Goal: Use online tool/utility: Utilize a website feature to perform a specific function

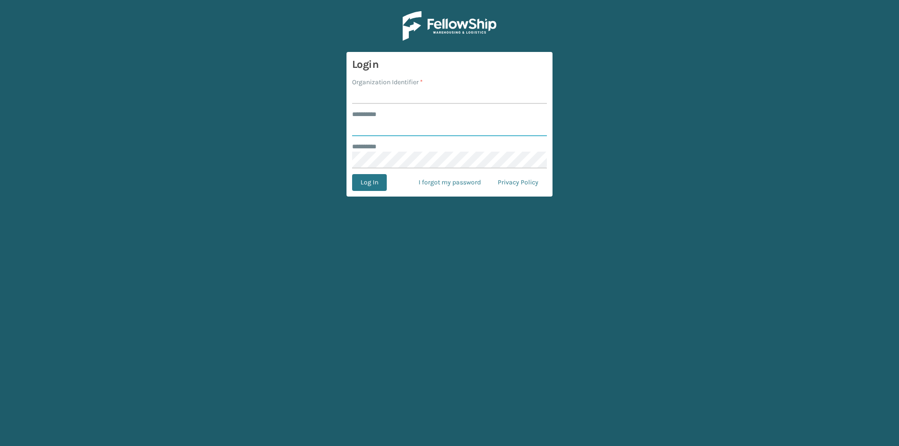
type input "*****"
click at [375, 96] on input "Organization Identifier *" at bounding box center [449, 95] width 195 height 17
type input "SuperAdminOrganization"
click at [379, 185] on button "Log In" at bounding box center [369, 182] width 35 height 17
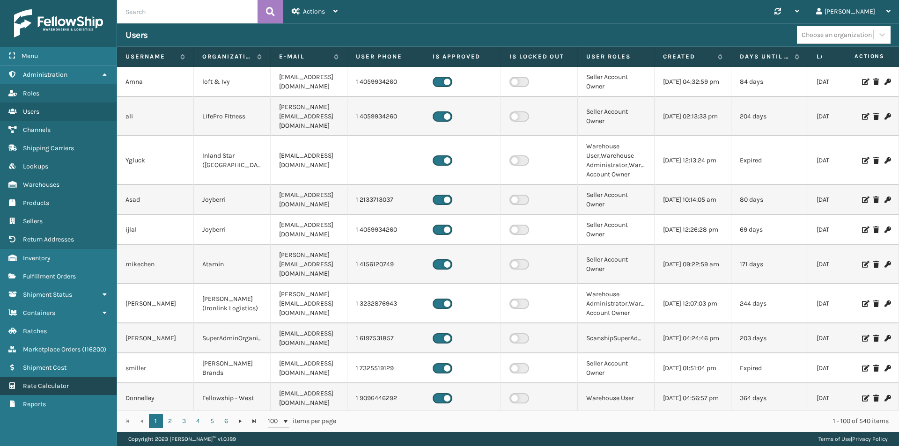
click at [51, 383] on span "Rate Calculator" at bounding box center [46, 386] width 46 height 8
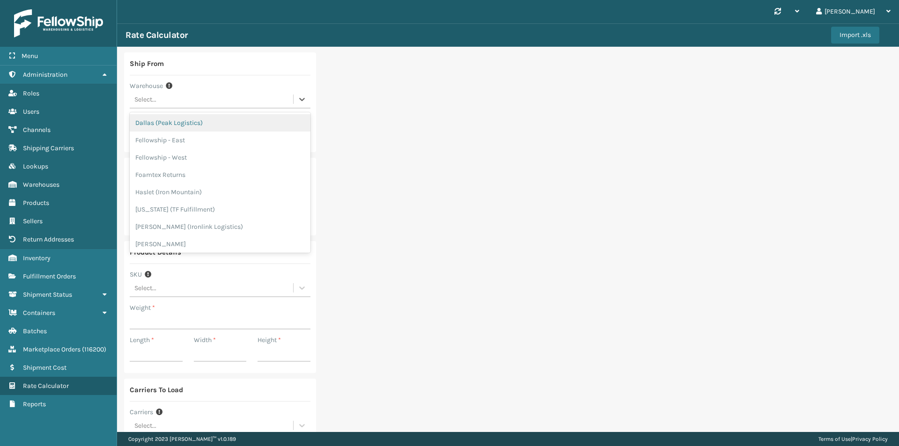
click at [206, 96] on div "Select..." at bounding box center [211, 99] width 163 height 15
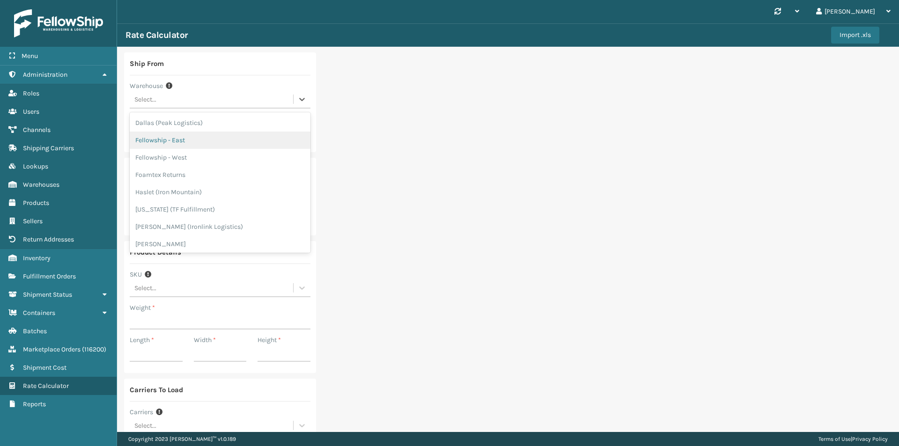
click at [182, 140] on div "Fellowship - East" at bounding box center [220, 140] width 181 height 17
click at [175, 97] on div "Fellowship - East" at bounding box center [214, 100] width 160 height 10
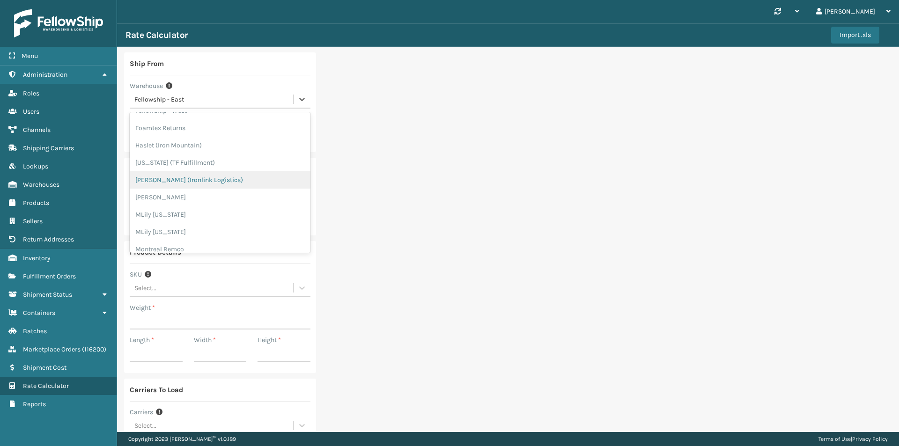
click at [198, 175] on div "[PERSON_NAME] (Ironlink Logistics)" at bounding box center [220, 179] width 181 height 17
type input "29456"
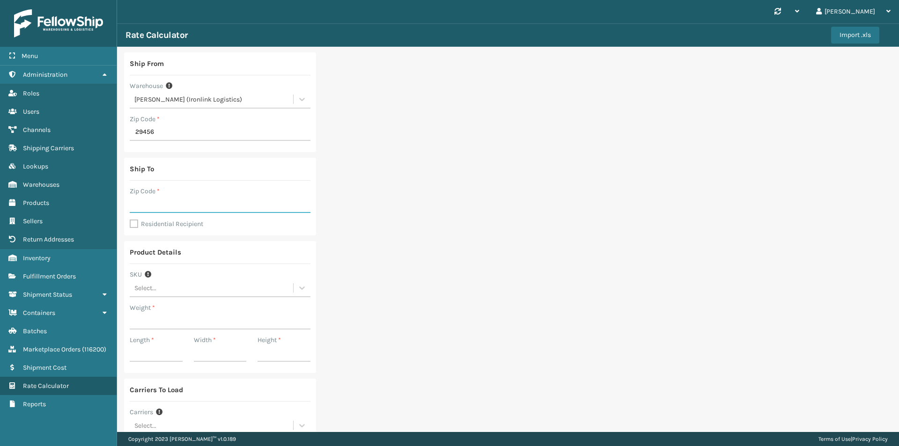
click at [181, 203] on input "Zip Code *" at bounding box center [220, 204] width 181 height 17
type input "43017"
click at [136, 225] on label "Residential Recipient" at bounding box center [167, 224] width 74 height 8
click at [130, 220] on input "Residential Recipient" at bounding box center [130, 219] width 0 height 1
checkbox input "true"
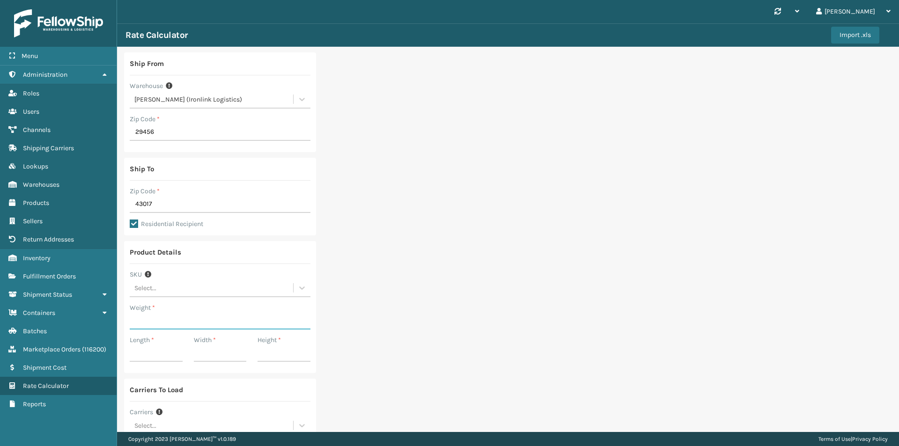
click at [170, 319] on input "Weight *" at bounding box center [220, 321] width 181 height 17
click at [169, 197] on input "43017" at bounding box center [220, 204] width 181 height 17
type input "33442"
click at [169, 323] on input "Weight *" at bounding box center [220, 321] width 181 height 17
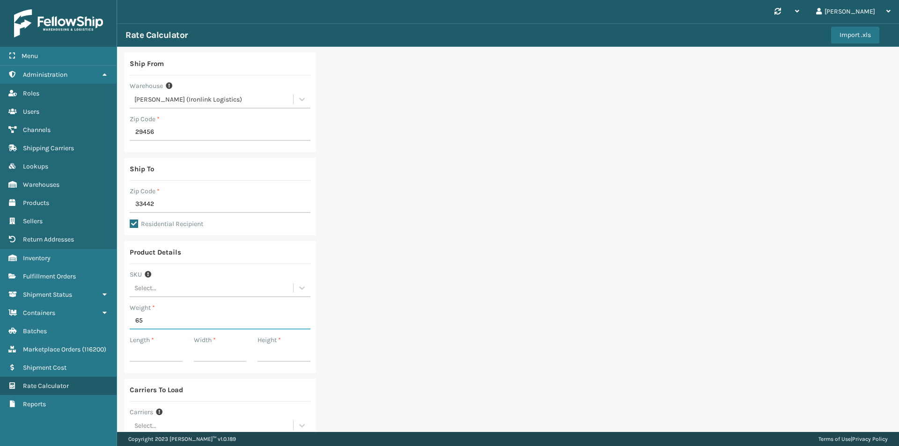
type input "65"
click at [145, 356] on input "Length *" at bounding box center [156, 353] width 53 height 17
click at [140, 352] on input "Length *" at bounding box center [156, 353] width 53 height 17
type input "51"
type input "26"
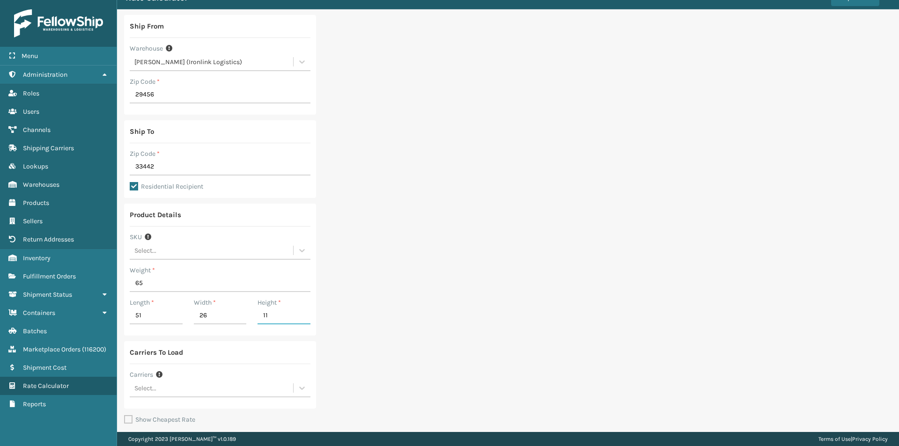
scroll to position [81, 0]
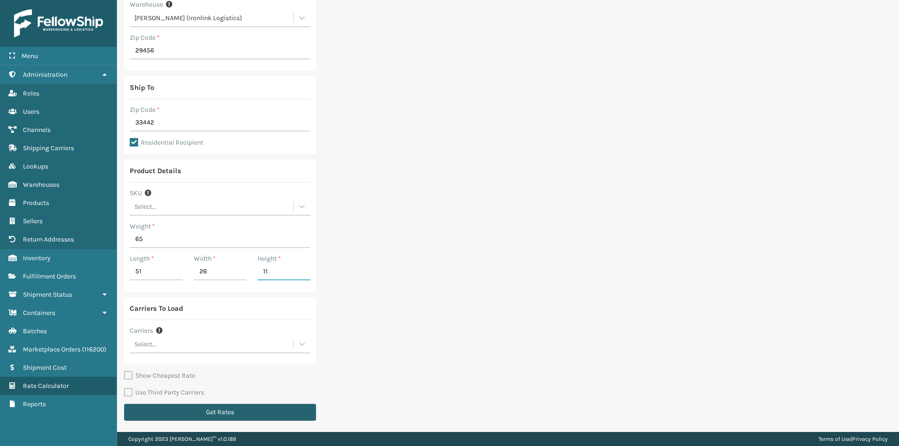
type input "11"
click at [193, 407] on button "Get Rates" at bounding box center [220, 412] width 192 height 17
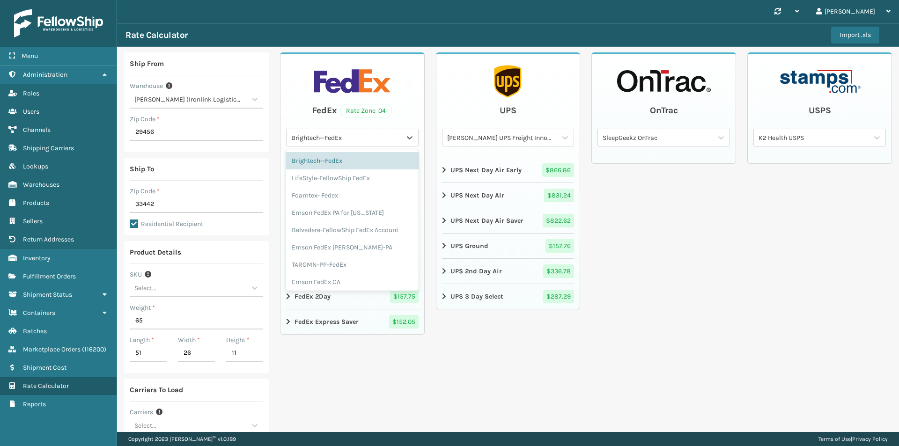
click at [348, 136] on div "Brightech--FedEx" at bounding box center [346, 138] width 111 height 10
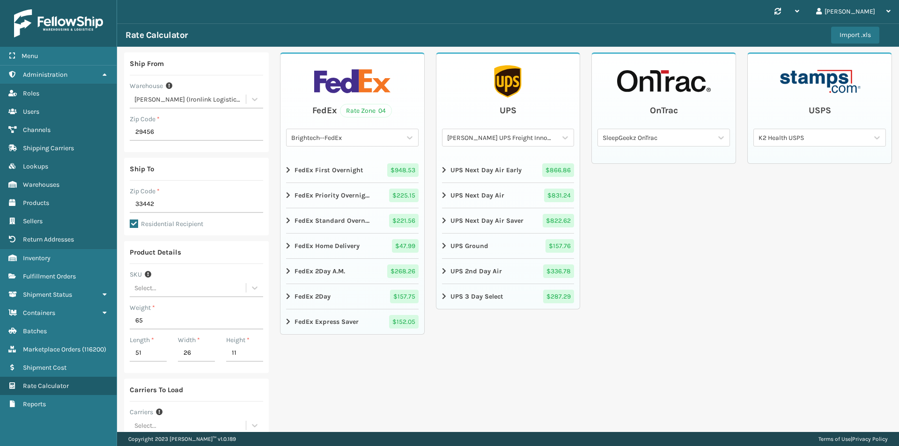
drag, startPoint x: 482, startPoint y: 359, endPoint x: 472, endPoint y: 349, distance: 13.9
click at [481, 359] on div "UPS [PERSON_NAME] UPS Freight Innovation UPS Next Day Air Early $ 866.86 UPS Ne…" at bounding box center [508, 280] width 145 height 456
click at [336, 140] on div "Brightech--FedEx" at bounding box center [346, 138] width 111 height 10
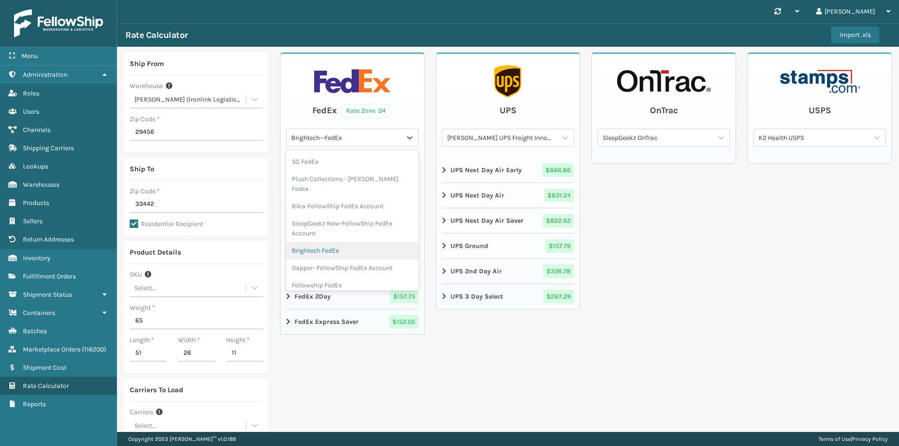
scroll to position [281, 0]
click at [338, 230] on div "Fellowship FedEx" at bounding box center [352, 238] width 132 height 17
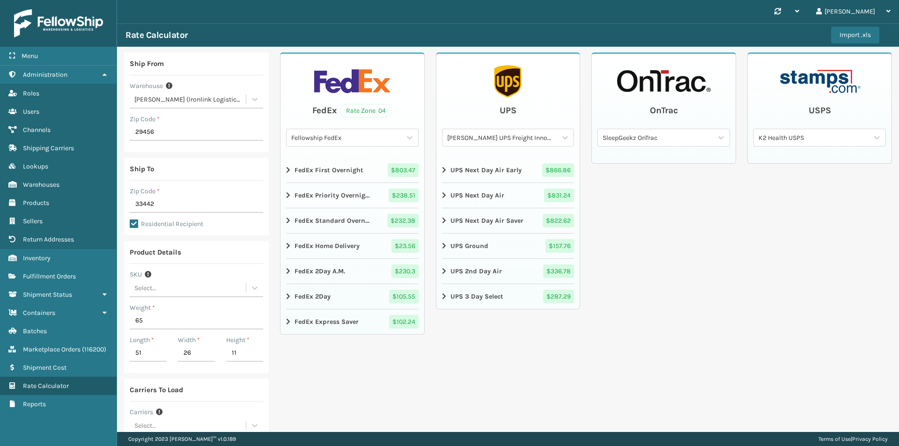
click at [170, 100] on div "[PERSON_NAME] (Ironlink Logistics)" at bounding box center [190, 100] width 112 height 10
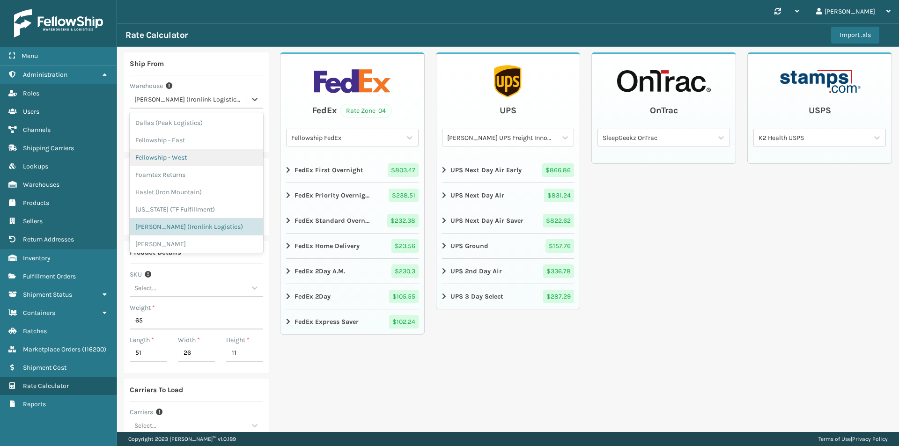
click at [195, 159] on div "Fellowship - West" at bounding box center [196, 157] width 133 height 17
type input "92392"
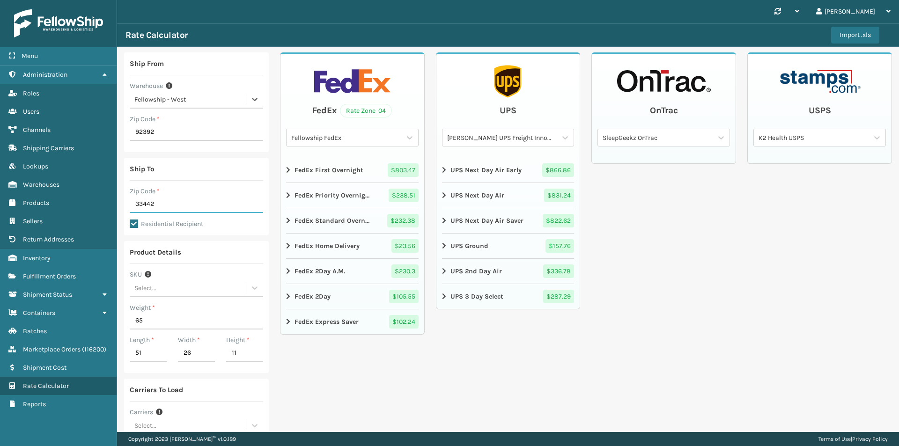
click at [174, 208] on input "33442" at bounding box center [196, 204] width 133 height 17
type input "18052"
click at [316, 352] on div "FedEx Rate Zone 04 Fellowship FedEx FedEx First Overnight $ 803.47 FedEx Priori…" at bounding box center [352, 280] width 145 height 456
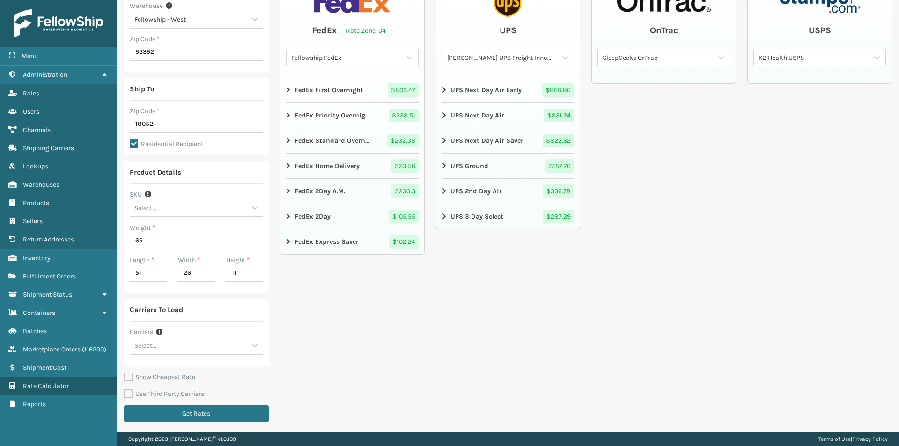
scroll to position [81, 0]
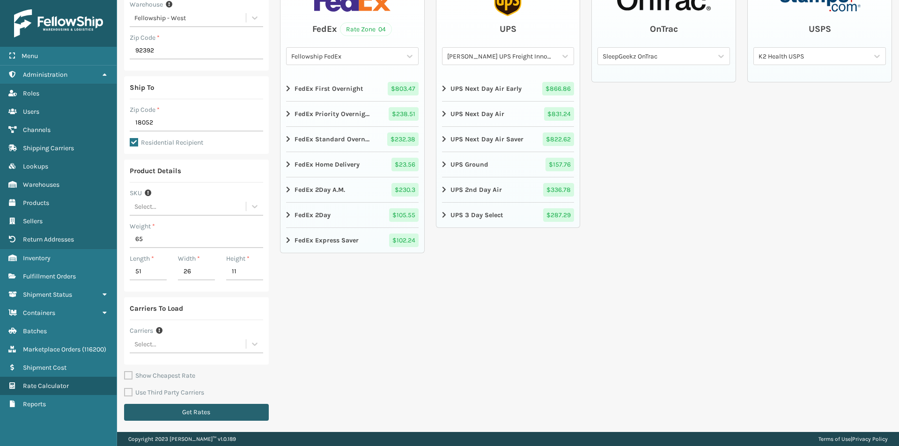
click at [184, 409] on button "Get Rates" at bounding box center [196, 412] width 145 height 17
click at [223, 417] on button "Get Rates" at bounding box center [196, 412] width 145 height 17
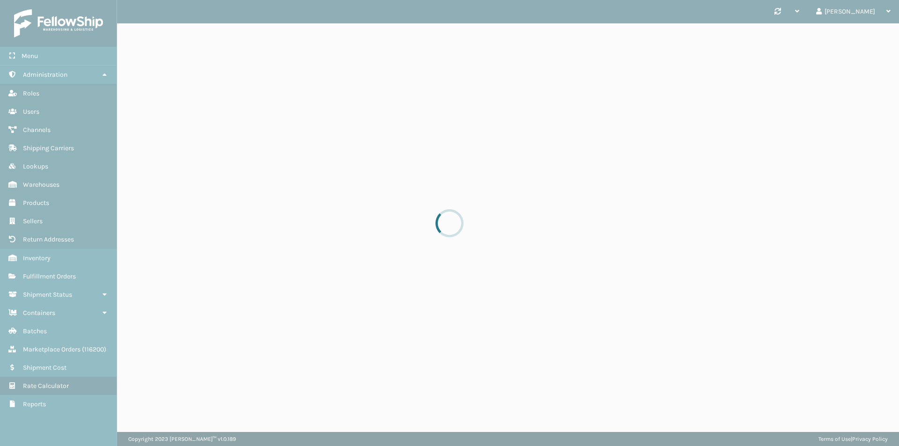
scroll to position [0, 0]
